Goal: Navigation & Orientation: Find specific page/section

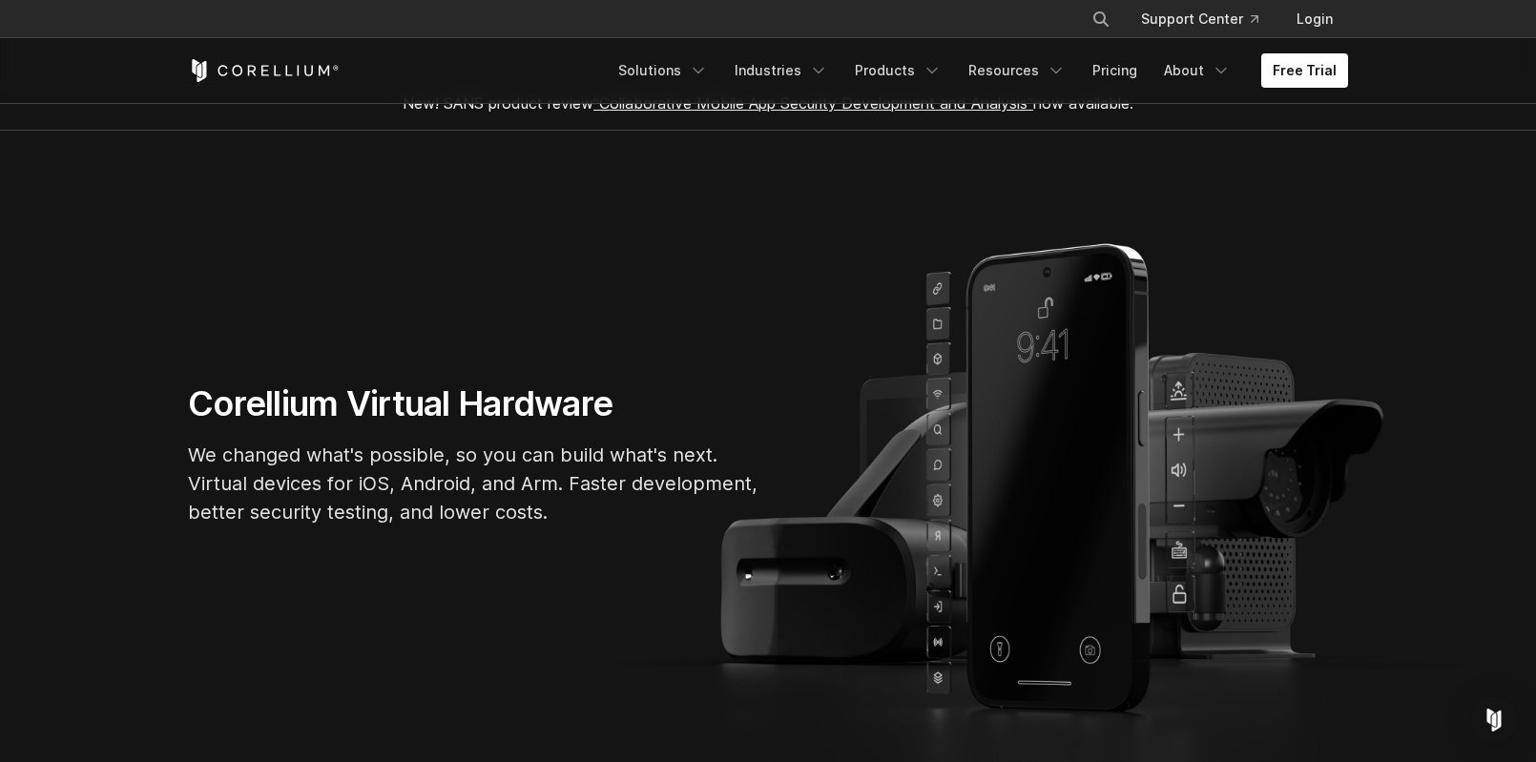
scroll to position [26, 0]
click at [1302, 75] on link "Free Trial" at bounding box center [1304, 70] width 87 height 34
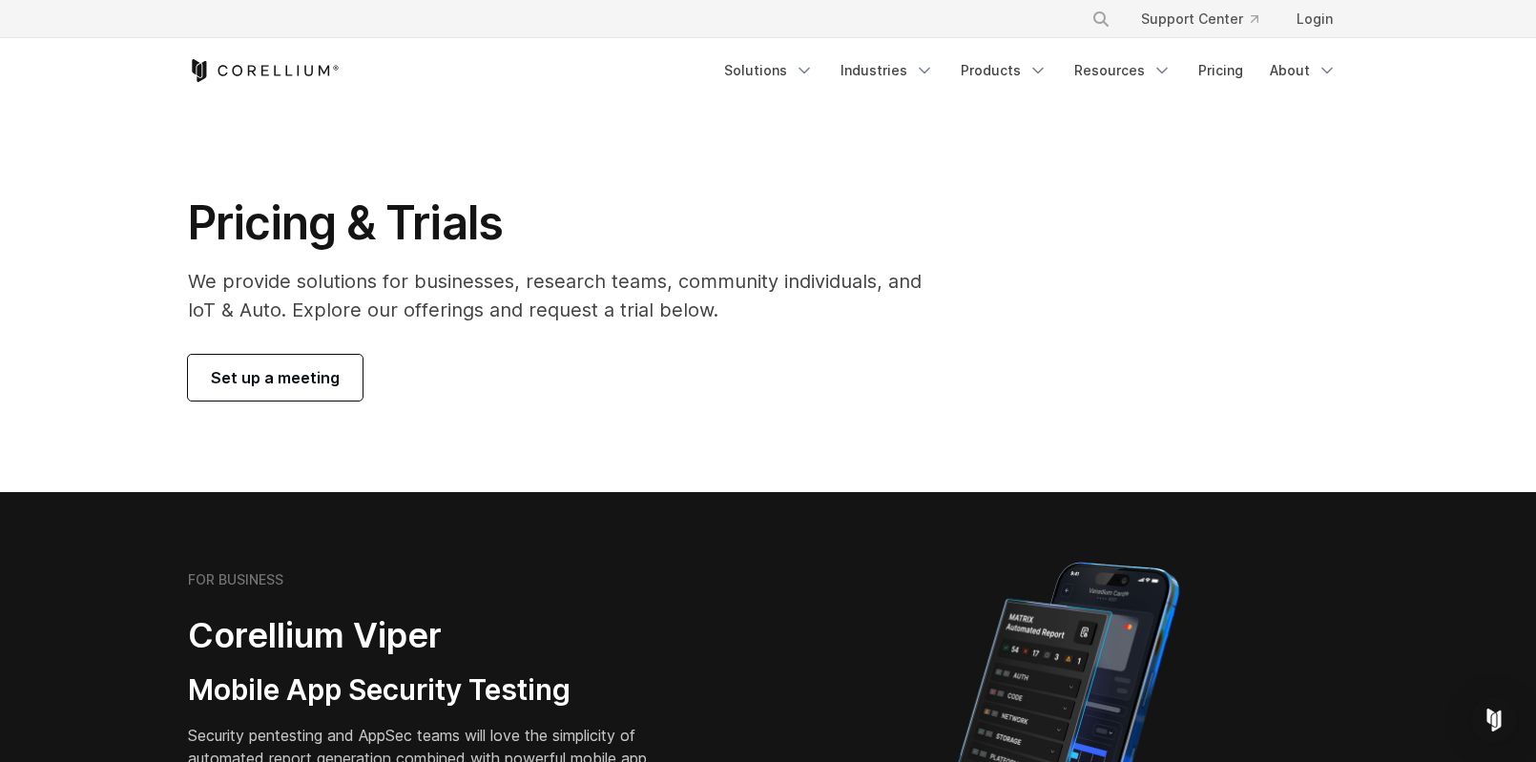
click at [255, 52] on div "Free Trial Solutions" at bounding box center [768, 70] width 1160 height 65
click at [254, 56] on div "Free Trial Solutions" at bounding box center [768, 70] width 1160 height 65
click at [249, 68] on icon "Corellium Home" at bounding box center [252, 70] width 9 height 10
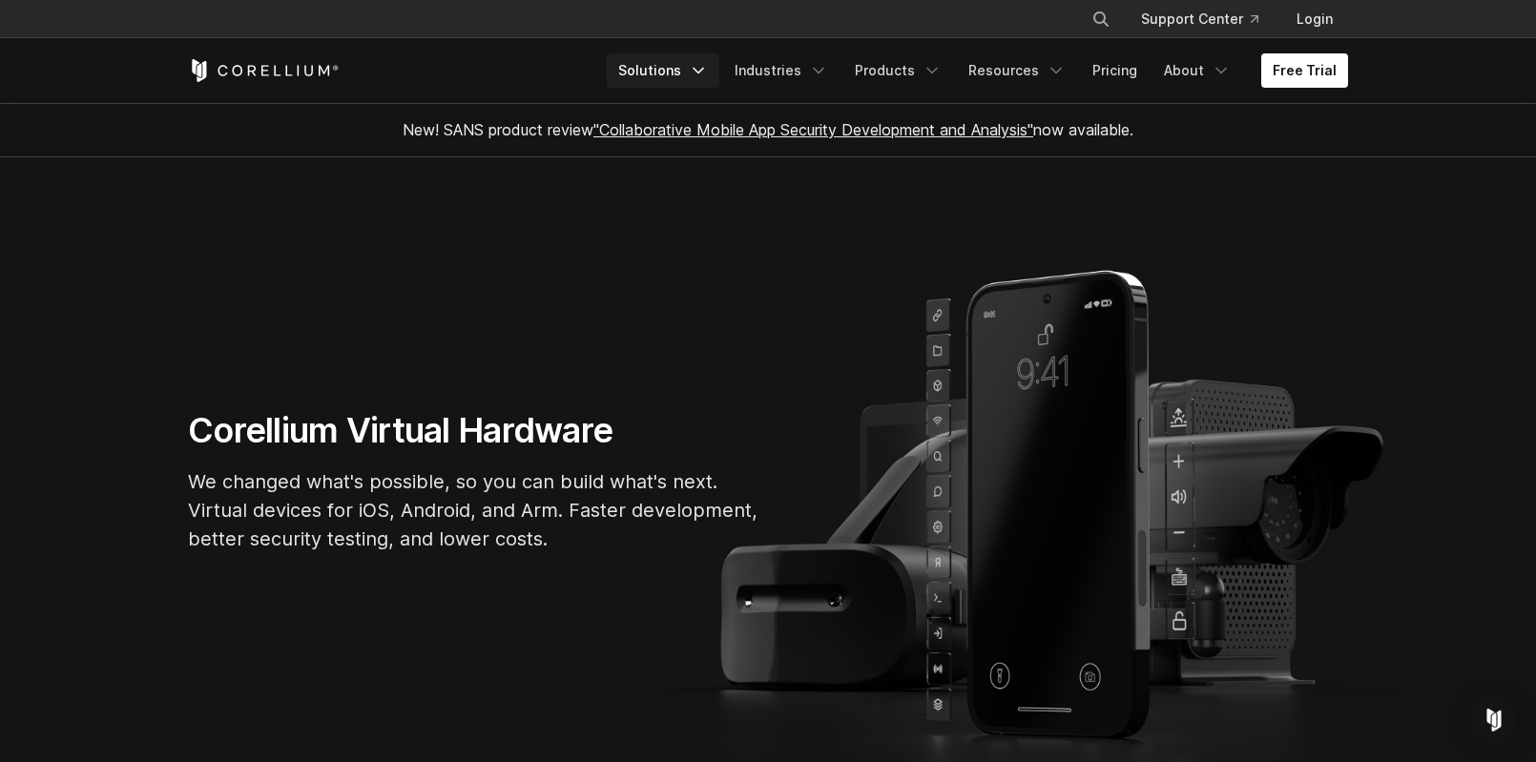
click at [673, 59] on link "Solutions" at bounding box center [663, 70] width 113 height 34
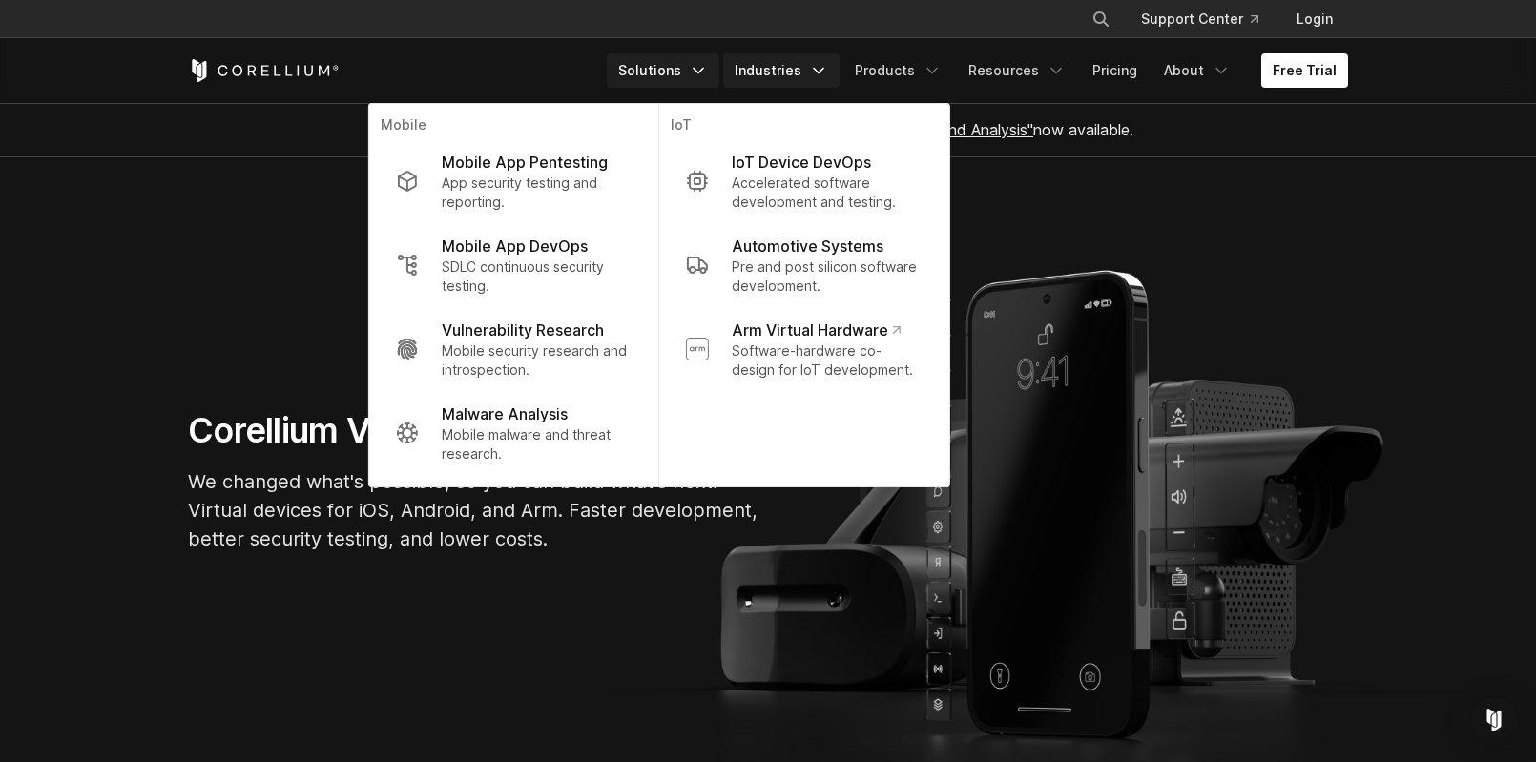
click at [797, 66] on link "Industries" at bounding box center [781, 70] width 116 height 34
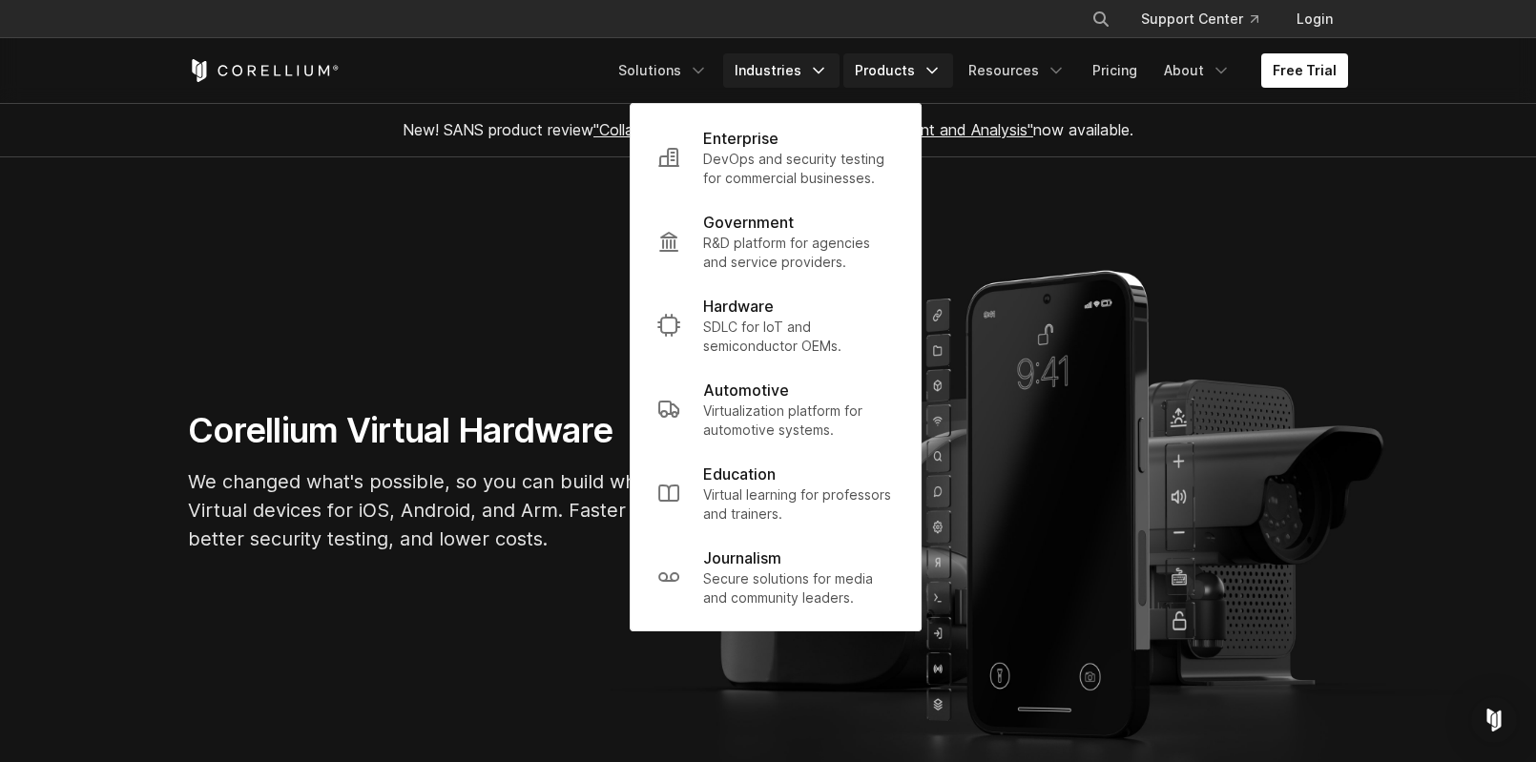
click at [880, 63] on link "Products" at bounding box center [898, 70] width 110 height 34
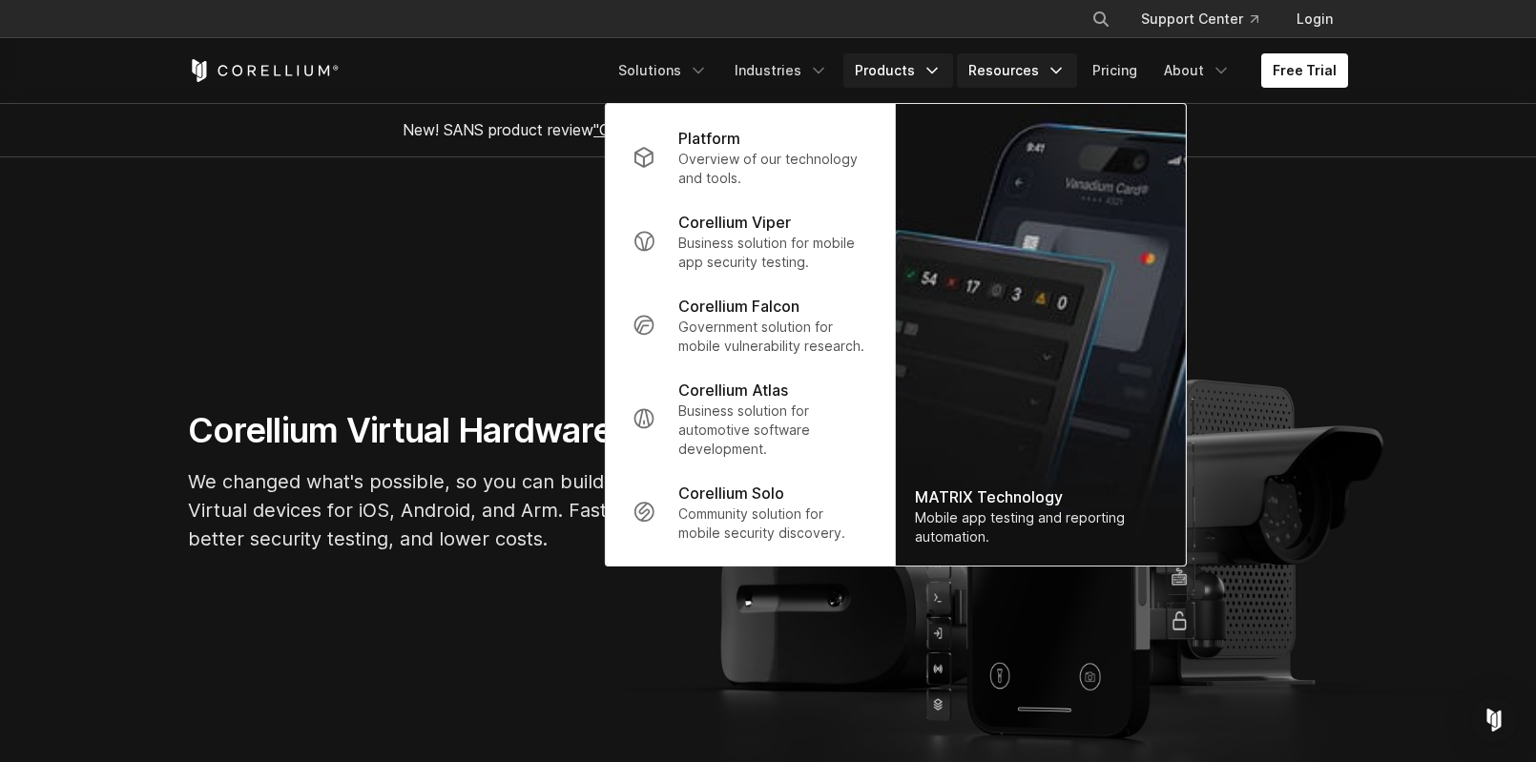
click at [1012, 59] on link "Resources" at bounding box center [1017, 70] width 120 height 34
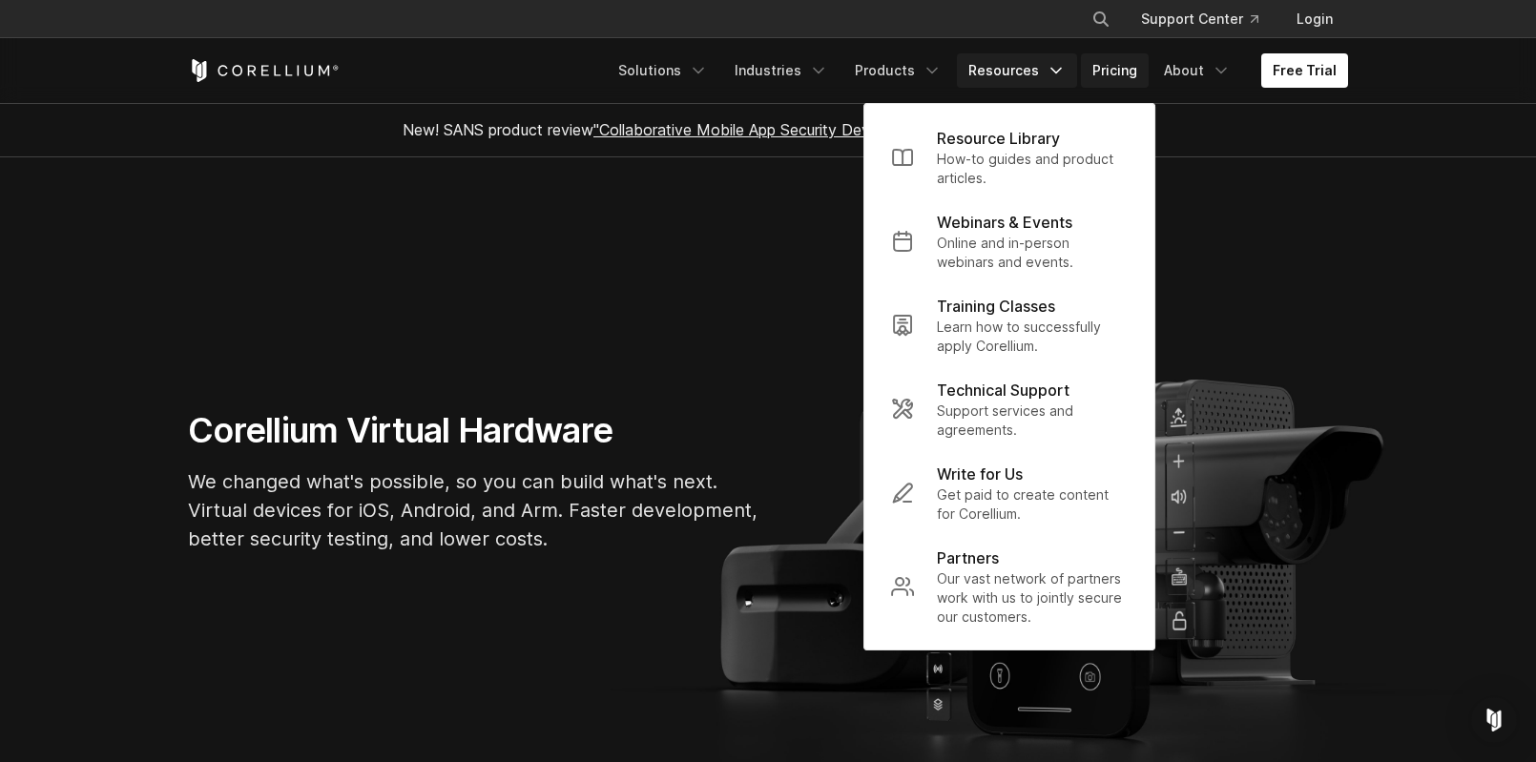
click at [1098, 67] on link "Pricing" at bounding box center [1115, 70] width 68 height 34
